Goal: Browse casually

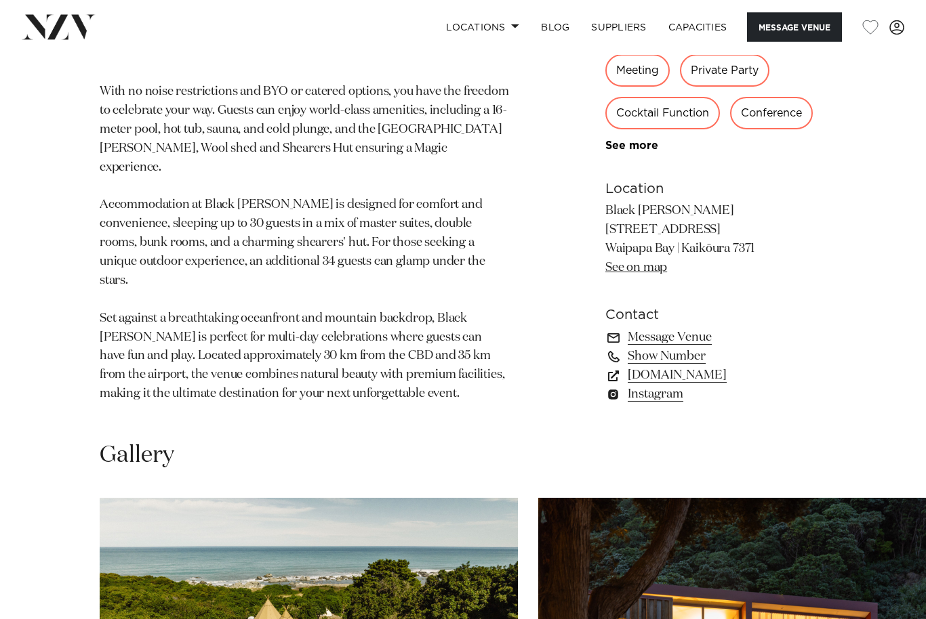
scroll to position [928, 0]
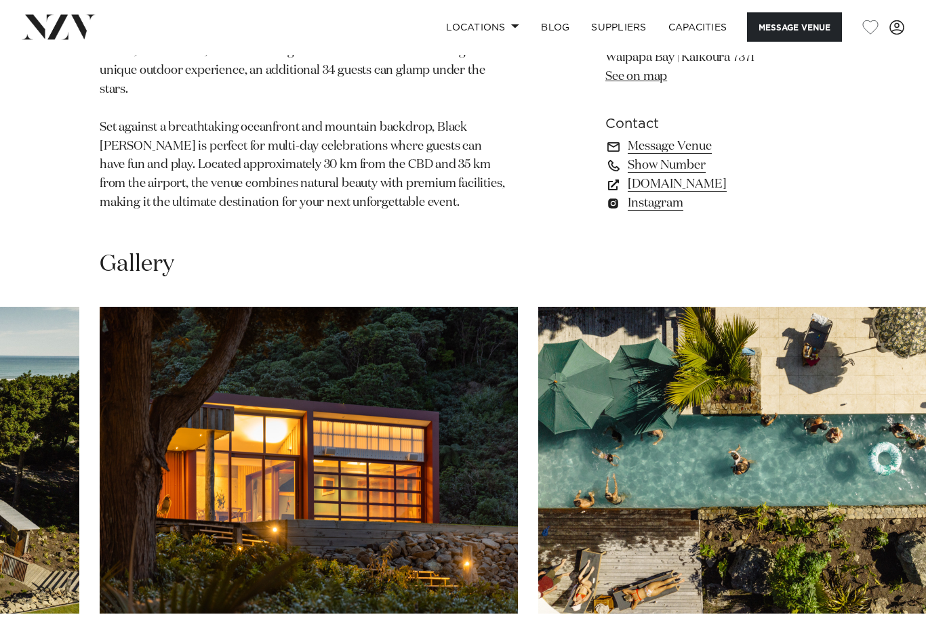
scroll to position [1120, 0]
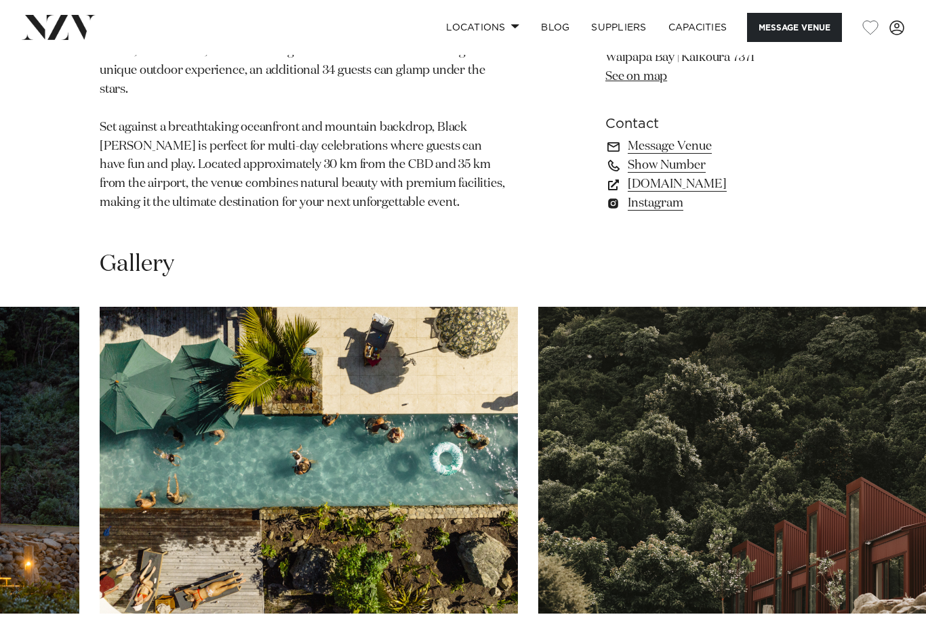
click at [878, 478] on swiper-container at bounding box center [463, 493] width 926 height 372
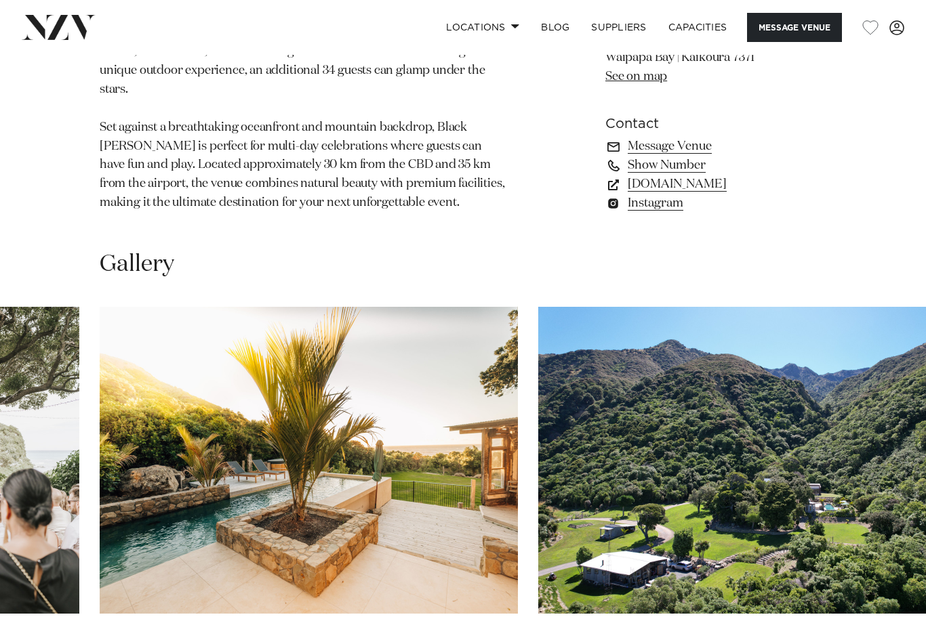
click at [893, 485] on swiper-container at bounding box center [463, 493] width 926 height 372
click at [896, 480] on swiper-container at bounding box center [463, 493] width 926 height 372
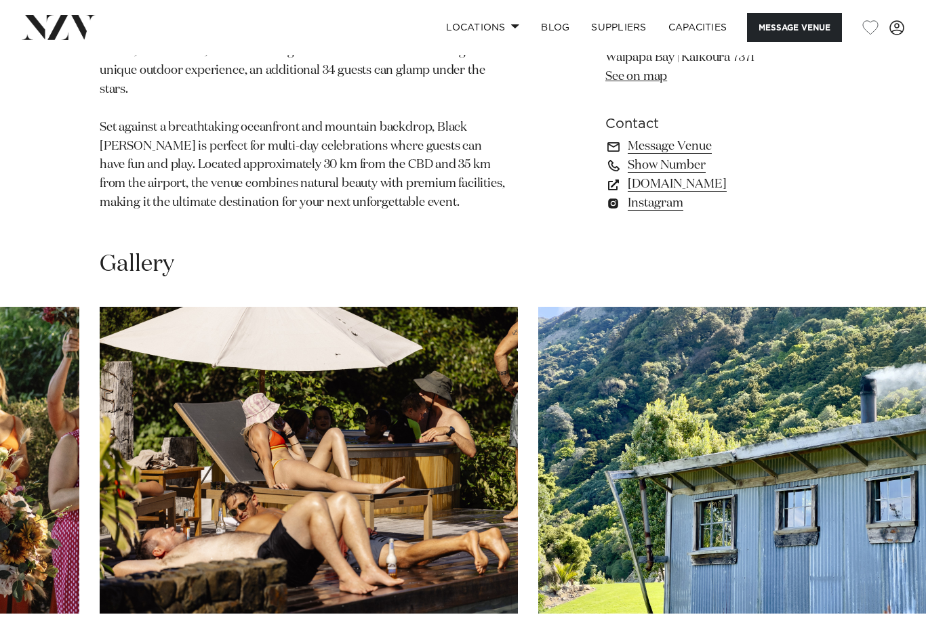
click at [894, 486] on swiper-container at bounding box center [463, 493] width 926 height 372
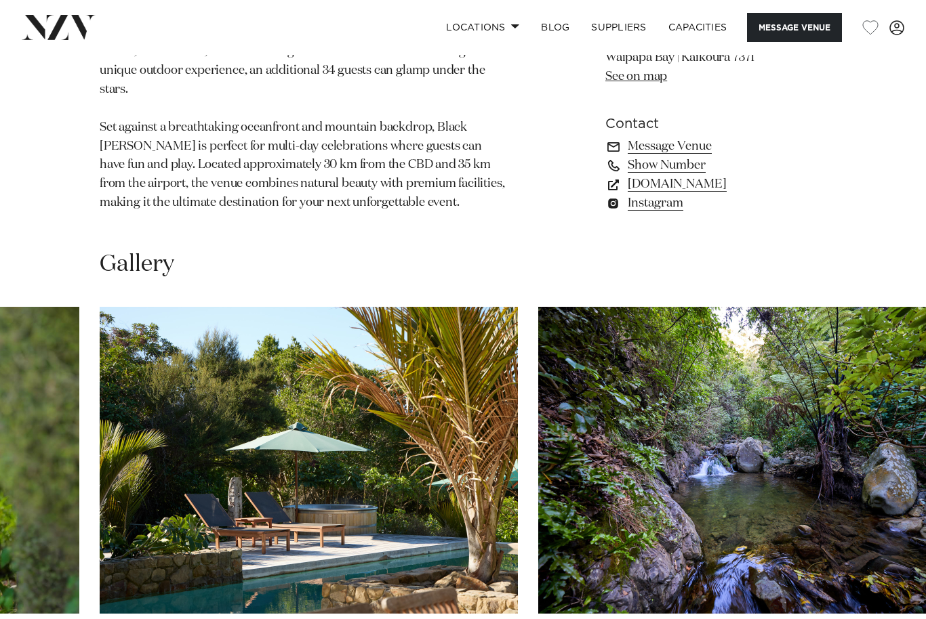
click at [884, 492] on swiper-container at bounding box center [463, 493] width 926 height 372
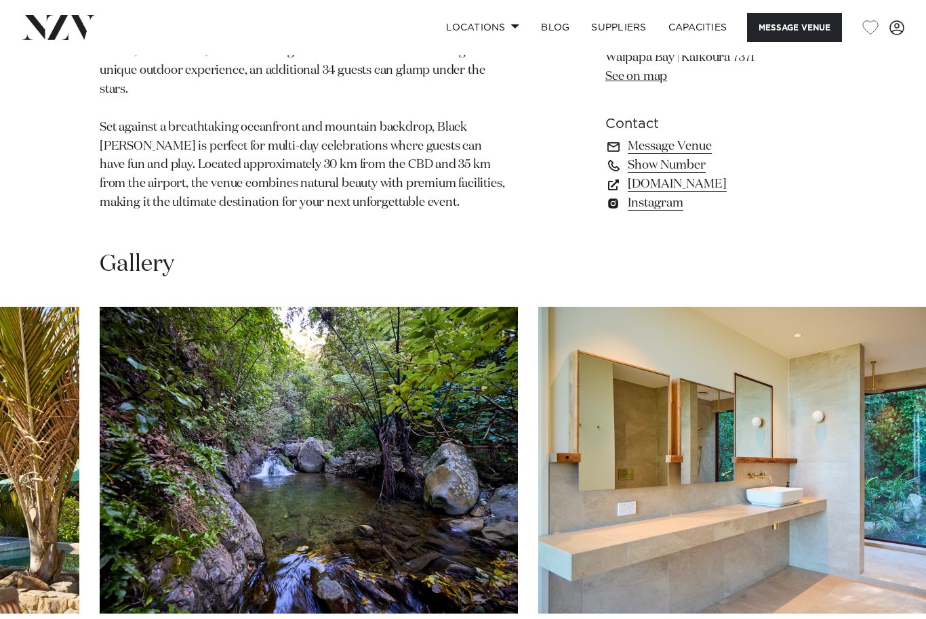
click at [893, 475] on swiper-container at bounding box center [463, 493] width 926 height 372
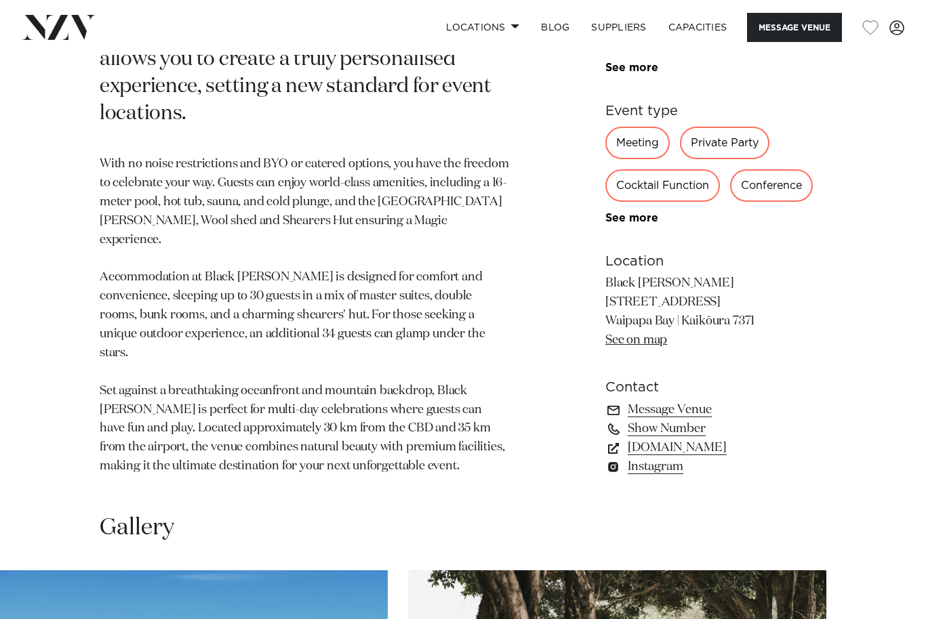
scroll to position [853, 0]
